Goal: Information Seeking & Learning: Get advice/opinions

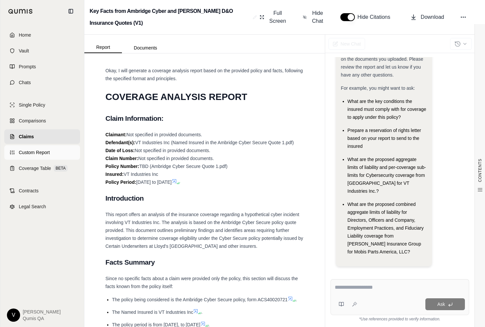
click at [48, 148] on link "Custom Report" at bounding box center [42, 152] width 76 height 14
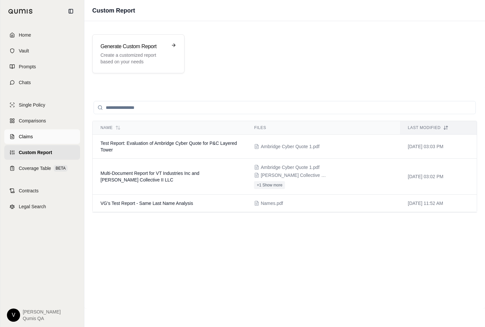
click at [42, 131] on link "Claims" at bounding box center [42, 136] width 76 height 14
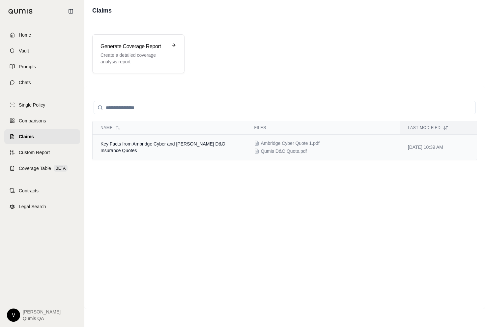
click at [110, 154] on td "Key Facts from Ambridge Cyber and [PERSON_NAME] D&O Insurance Quotes" at bounding box center [170, 146] width 154 height 25
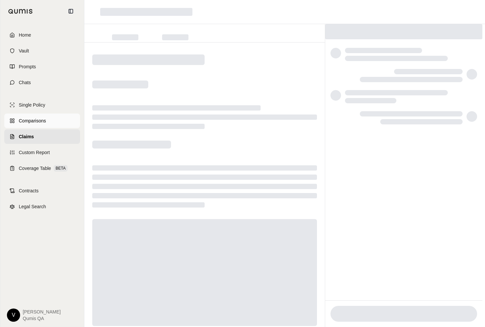
click at [48, 114] on link "Comparisons" at bounding box center [42, 120] width 76 height 14
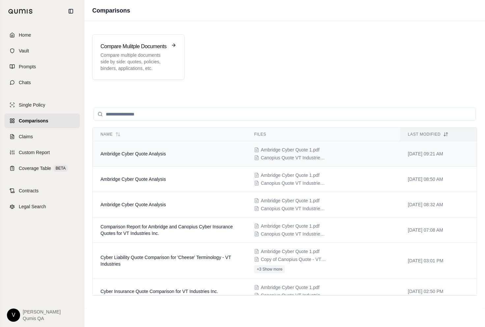
click at [128, 148] on td "Ambridge Cyber Quote Analysis" at bounding box center [170, 153] width 154 height 25
click at [127, 157] on td "Ambridge Cyber Quote Analysis" at bounding box center [170, 153] width 154 height 25
click at [143, 68] on p "Compare multiple documents side by side: quotes, policies, binders, application…" at bounding box center [133, 62] width 67 height 20
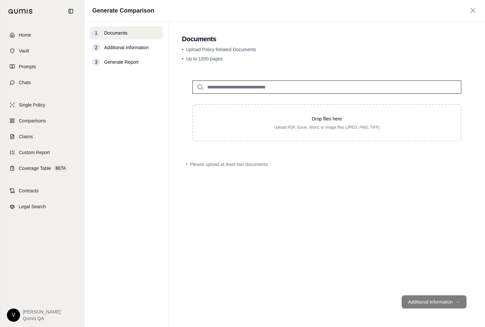
click at [221, 90] on input "search" at bounding box center [326, 86] width 269 height 13
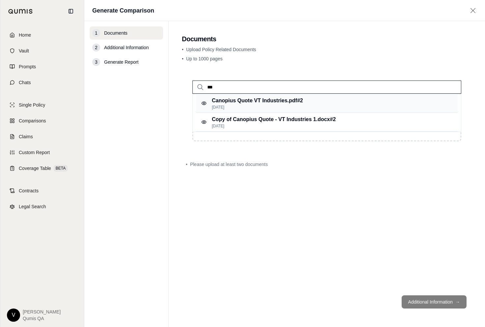
type input "***"
click at [232, 98] on p "Canopius Quote VT Industries.pdf #2" at bounding box center [257, 101] width 91 height 8
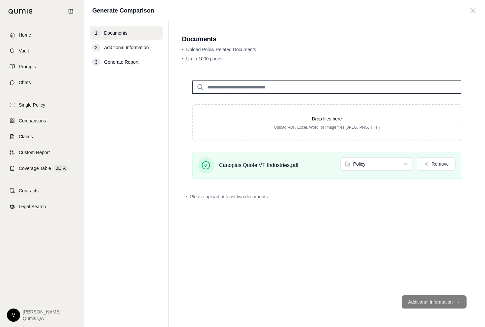
click at [327, 88] on input "search" at bounding box center [326, 86] width 269 height 13
type input "***"
click at [328, 105] on div "Ambridge Cyber Quote 1.pdf #2 [DATE]" at bounding box center [327, 103] width 262 height 19
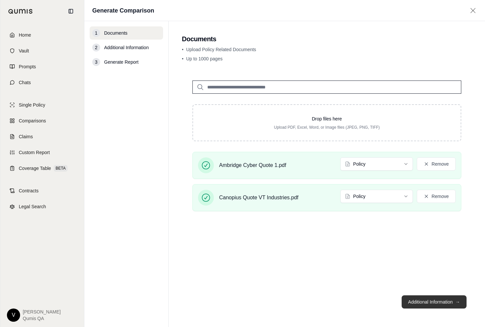
click at [431, 304] on button "Additional Information →" at bounding box center [434, 301] width 65 height 13
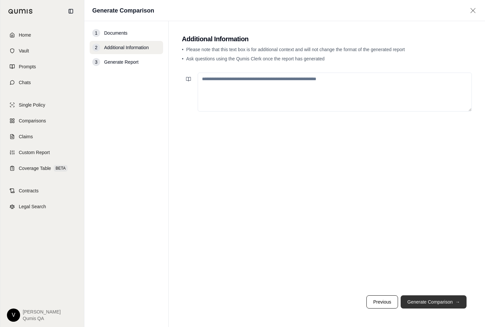
click at [422, 302] on button "Generate Comparison →" at bounding box center [434, 301] width 66 height 13
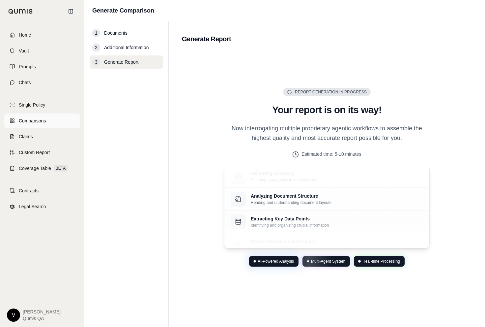
click at [45, 118] on span "Comparisons" at bounding box center [32, 120] width 27 height 7
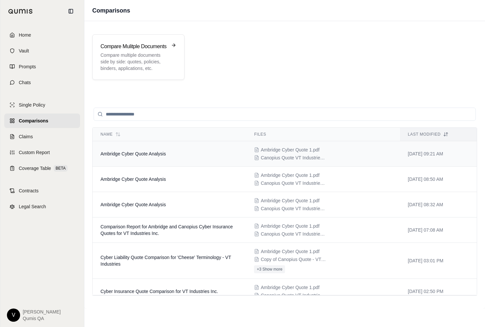
click at [147, 157] on td "Ambridge Cyber Quote Analysis" at bounding box center [170, 153] width 154 height 25
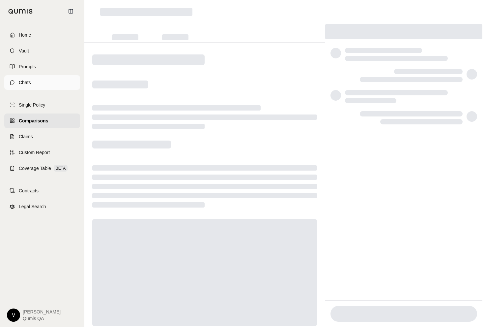
click at [38, 77] on link "Chats" at bounding box center [42, 82] width 76 height 14
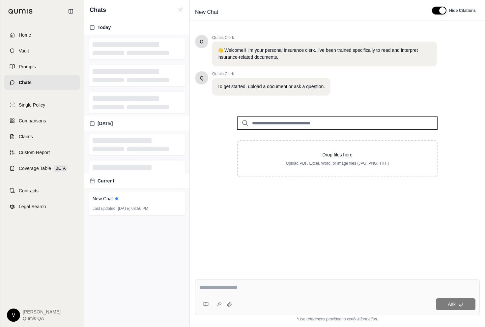
click at [259, 125] on input "search" at bounding box center [337, 122] width 200 height 13
click at [262, 122] on input "search" at bounding box center [337, 122] width 200 height 13
type input "*"
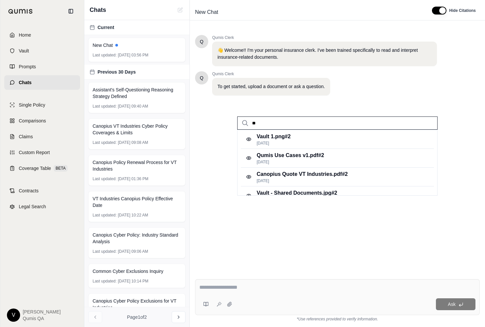
type input "*"
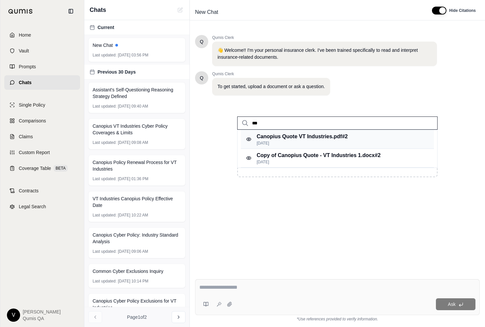
type input "***"
click at [317, 139] on p "Canopius Quote VT Industries.pdf #2" at bounding box center [302, 136] width 91 height 8
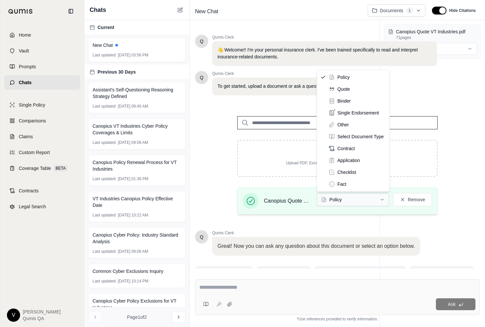
click at [352, 197] on html "Home Vault Prompts Chats Single Policy Comparisons Claims Custom Report Coverag…" at bounding box center [242, 163] width 485 height 327
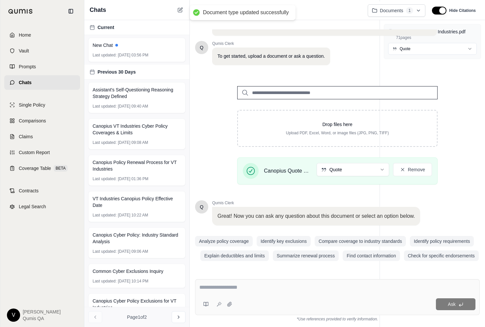
scroll to position [30, 0]
click at [309, 235] on div "Q Qumis Clerk 👋 Welcome!! I'm your personal insurance clerk. I've been trained …" at bounding box center [337, 134] width 285 height 259
click at [295, 238] on button "Identify key exclusions" at bounding box center [284, 241] width 54 height 11
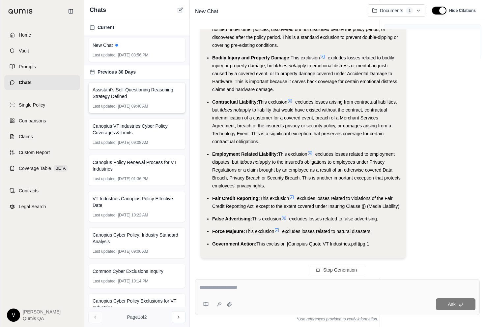
scroll to position [240, 0]
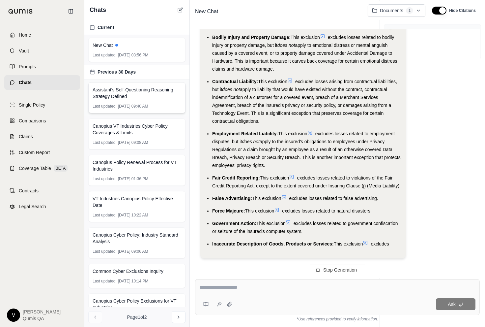
click at [151, 95] on span "Assistant's Self-Questioning Reasoning Strategy Defined" at bounding box center [137, 92] width 89 height 13
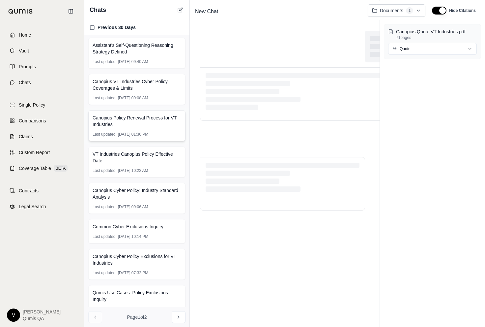
click at [146, 130] on div "Canopius Policy Renewal Process for VT Industries Last updated: [DATE] 01:36 PM" at bounding box center [136, 125] width 97 height 31
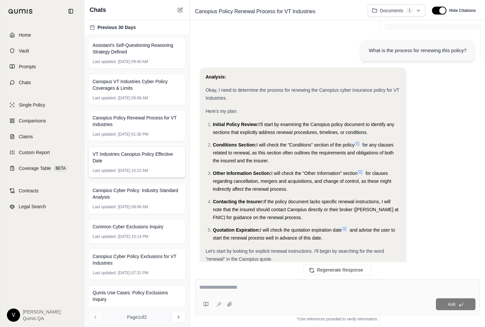
scroll to position [360, 0]
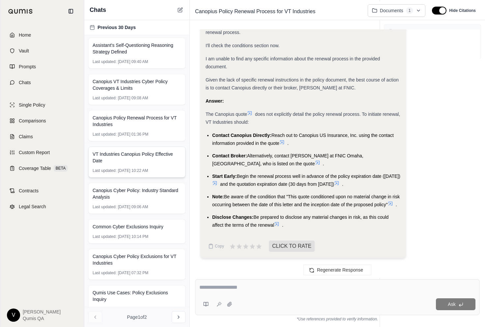
click at [144, 156] on span "VT Industries Canopius Policy Effective Date" at bounding box center [137, 157] width 89 height 13
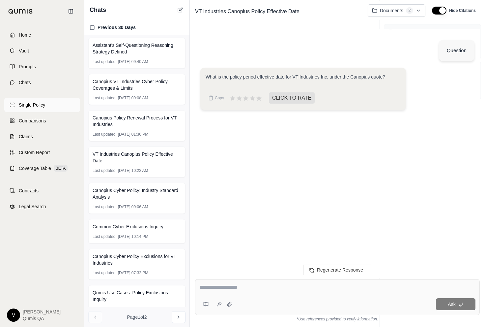
click at [37, 100] on link "Single Policy" at bounding box center [42, 105] width 76 height 14
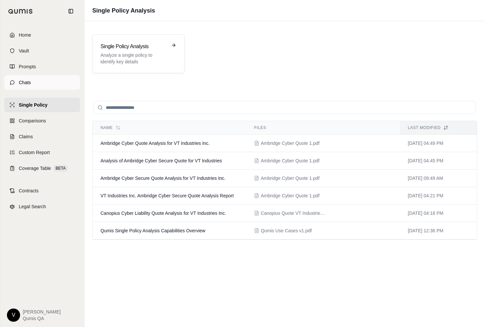
click at [35, 85] on link "Chats" at bounding box center [42, 82] width 76 height 14
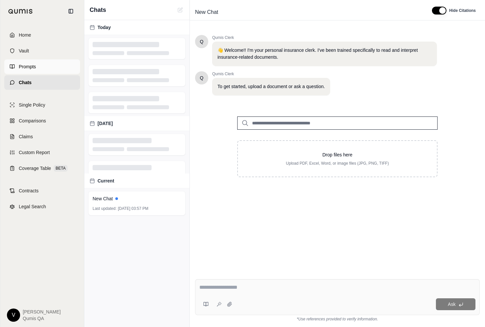
click at [39, 70] on link "Prompts" at bounding box center [42, 66] width 76 height 14
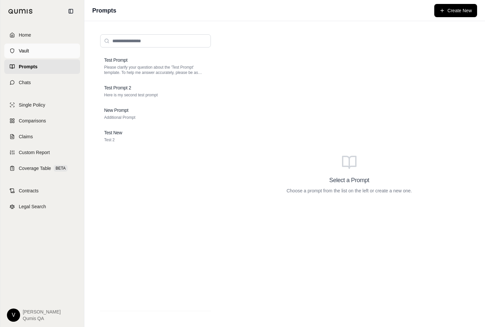
click at [42, 51] on link "Vault" at bounding box center [42, 50] width 76 height 14
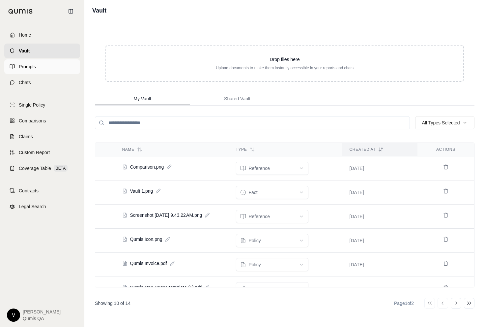
click at [37, 70] on link "Prompts" at bounding box center [42, 66] width 76 height 14
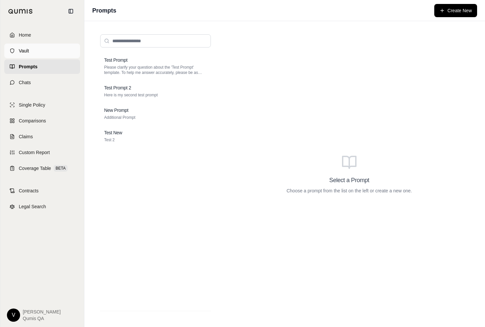
click at [39, 52] on link "Vault" at bounding box center [42, 50] width 76 height 14
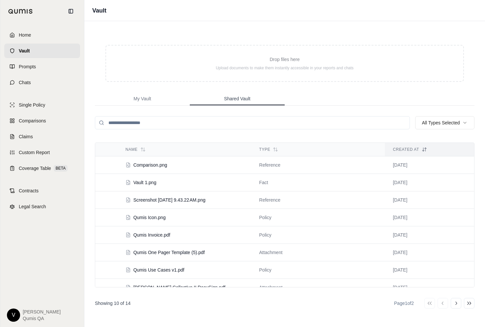
click at [227, 102] on button "Shared Vault" at bounding box center [237, 98] width 95 height 13
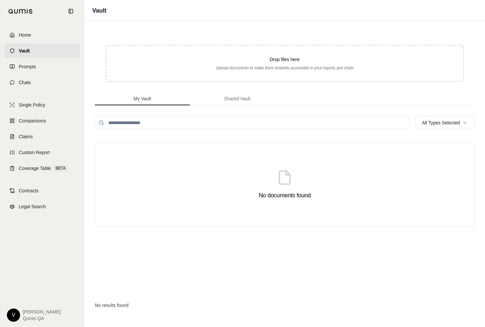
click at [157, 99] on button "My Vault" at bounding box center [142, 98] width 95 height 13
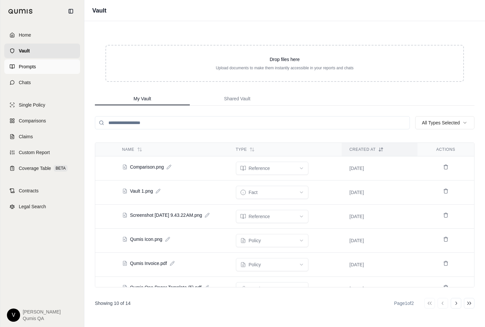
click at [36, 70] on link "Prompts" at bounding box center [42, 66] width 76 height 14
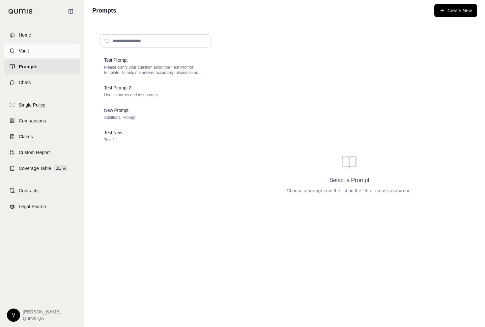
click at [37, 53] on link "Vault" at bounding box center [42, 50] width 76 height 14
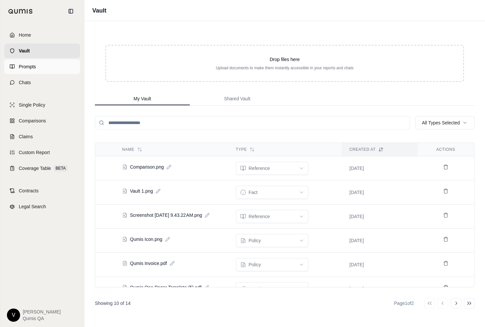
click at [28, 66] on span "Prompts" at bounding box center [27, 66] width 17 height 7
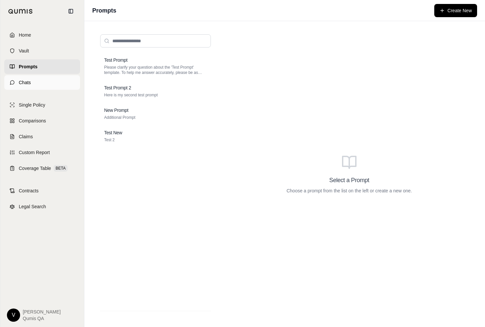
click at [29, 82] on span "Chats" at bounding box center [25, 82] width 12 height 7
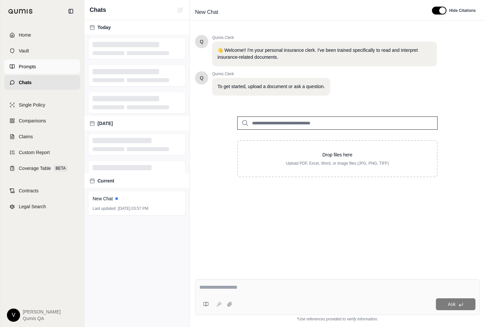
click at [34, 67] on span "Prompts" at bounding box center [27, 66] width 17 height 7
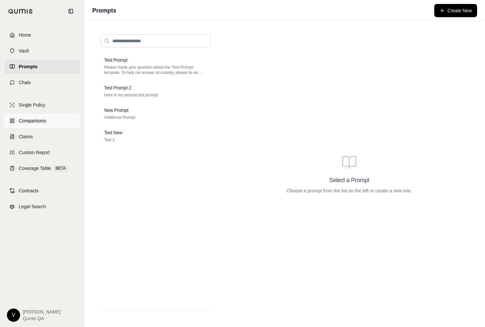
click at [34, 115] on link "Comparisons" at bounding box center [42, 120] width 76 height 14
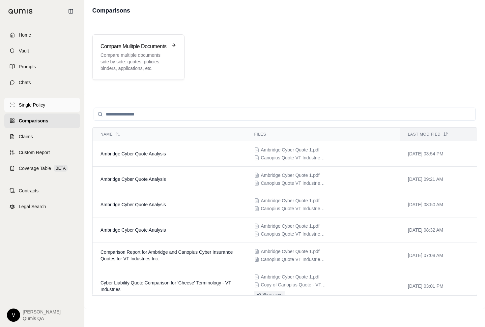
click at [35, 104] on span "Single Policy" at bounding box center [32, 104] width 26 height 7
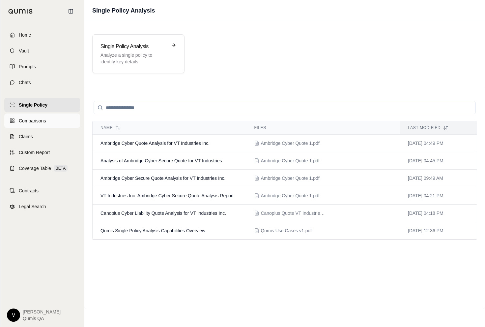
click at [34, 124] on link "Comparisons" at bounding box center [42, 120] width 76 height 14
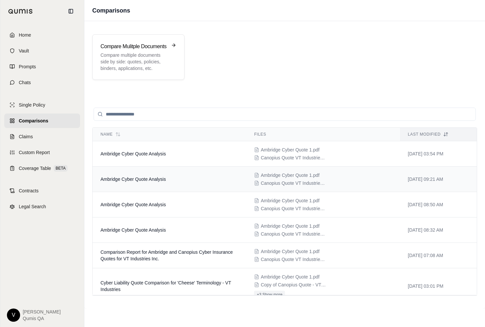
click at [124, 177] on span "Ambridge Cyber Quote Analysis" at bounding box center [132, 178] width 65 height 5
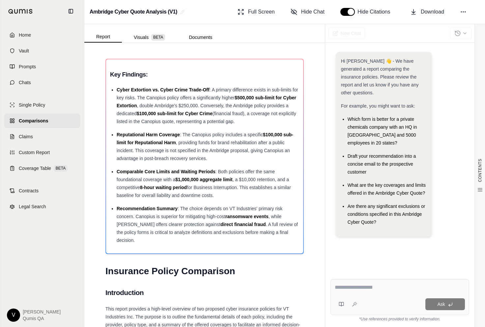
click at [346, 34] on div "New Chat" at bounding box center [346, 33] width 37 height 14
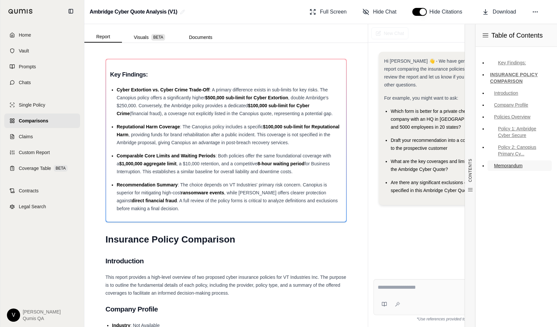
click at [485, 166] on link "Memorandum" at bounding box center [519, 165] width 64 height 11
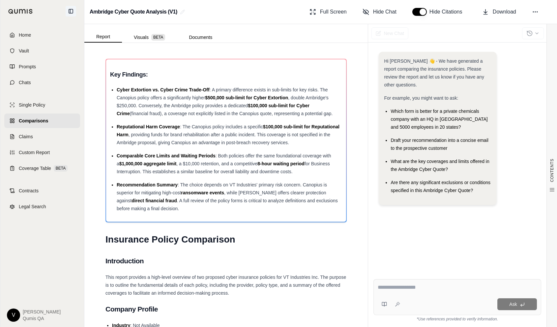
click at [70, 9] on icon at bounding box center [70, 11] width 5 height 5
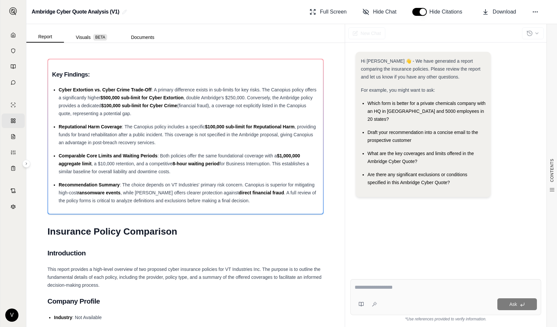
click at [407, 296] on div "Ask" at bounding box center [445, 297] width 191 height 36
type textarea "*"
type textarea "**********"
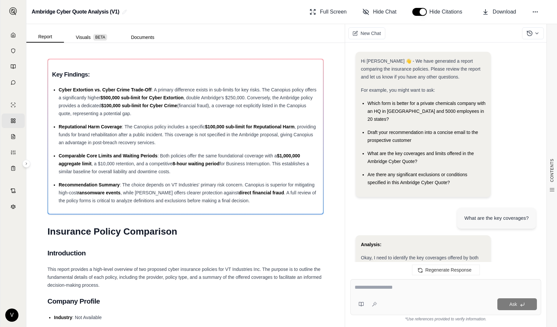
scroll to position [1346, 0]
